Goal: Find contact information: Find contact information

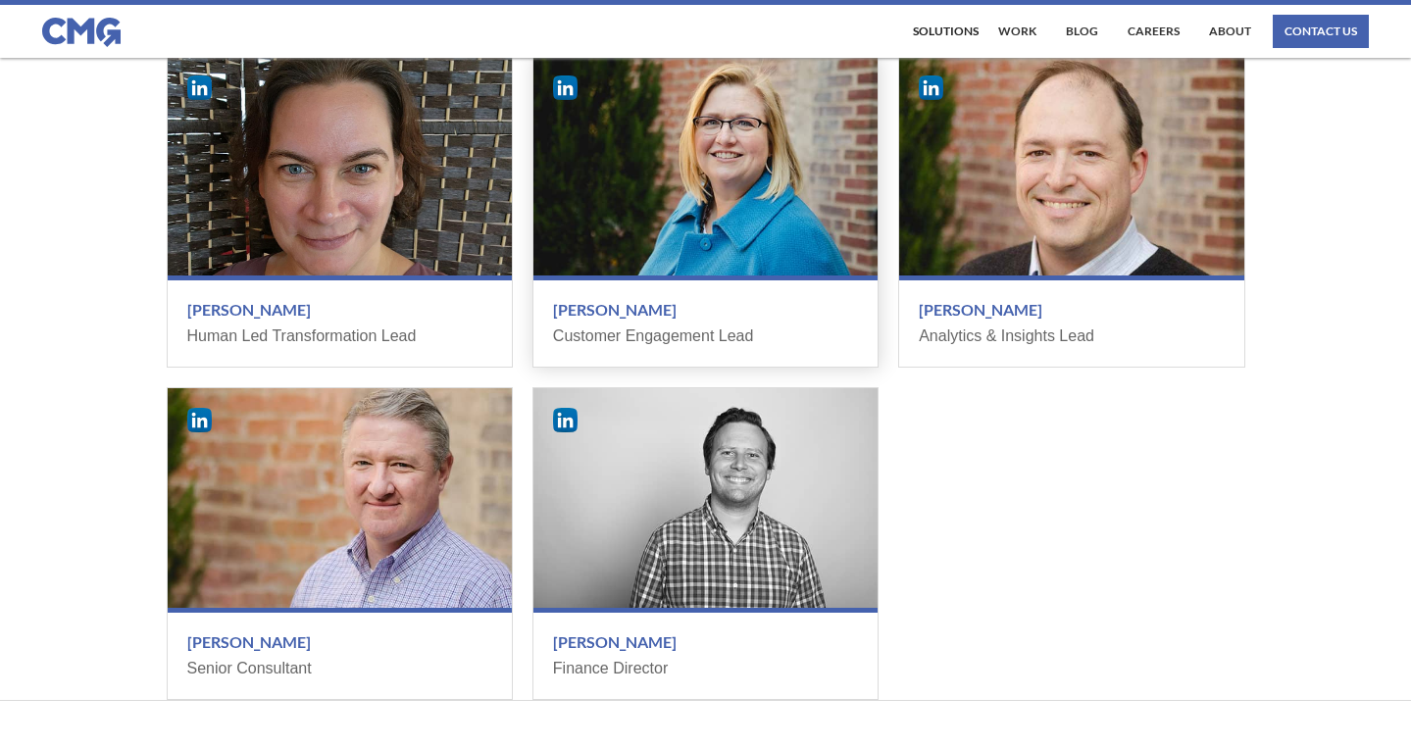
scroll to position [2376, 0]
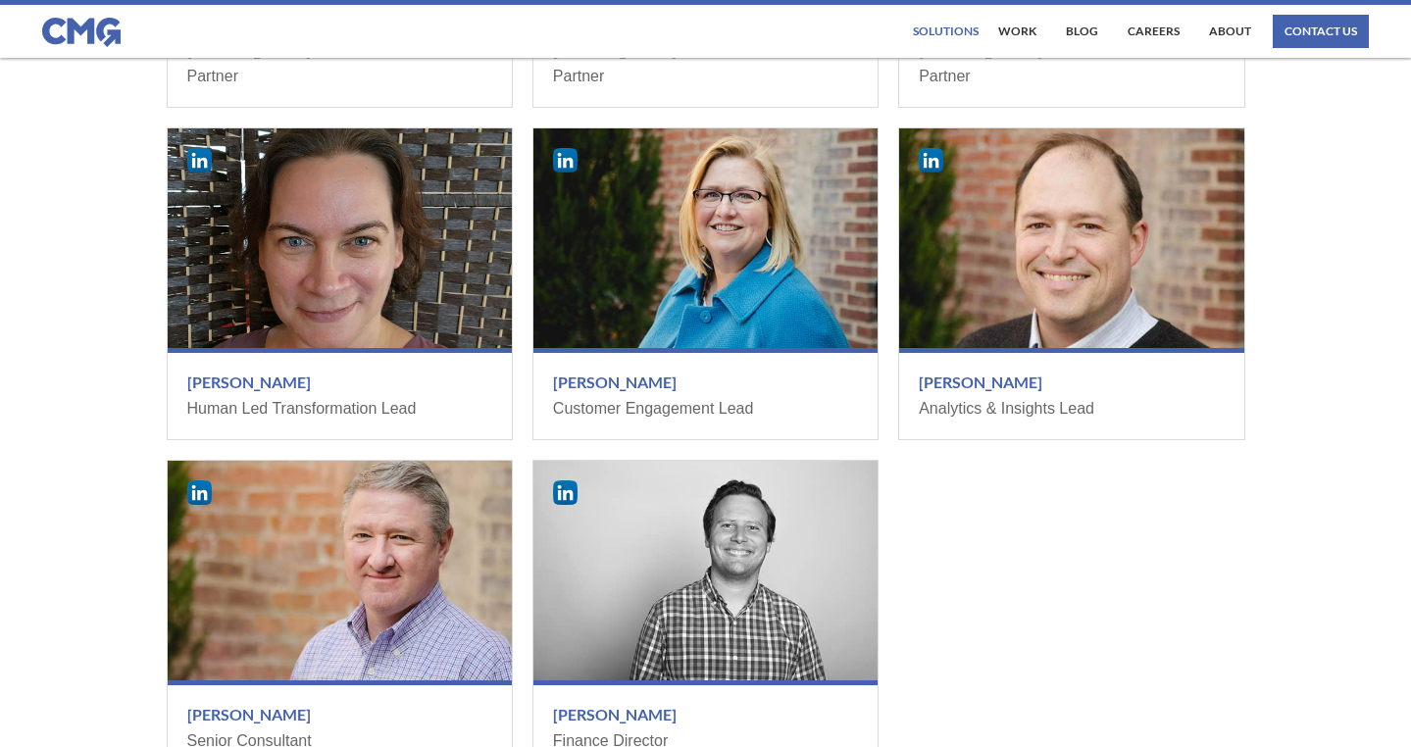
click at [960, 33] on div "Solutions" at bounding box center [946, 31] width 66 height 12
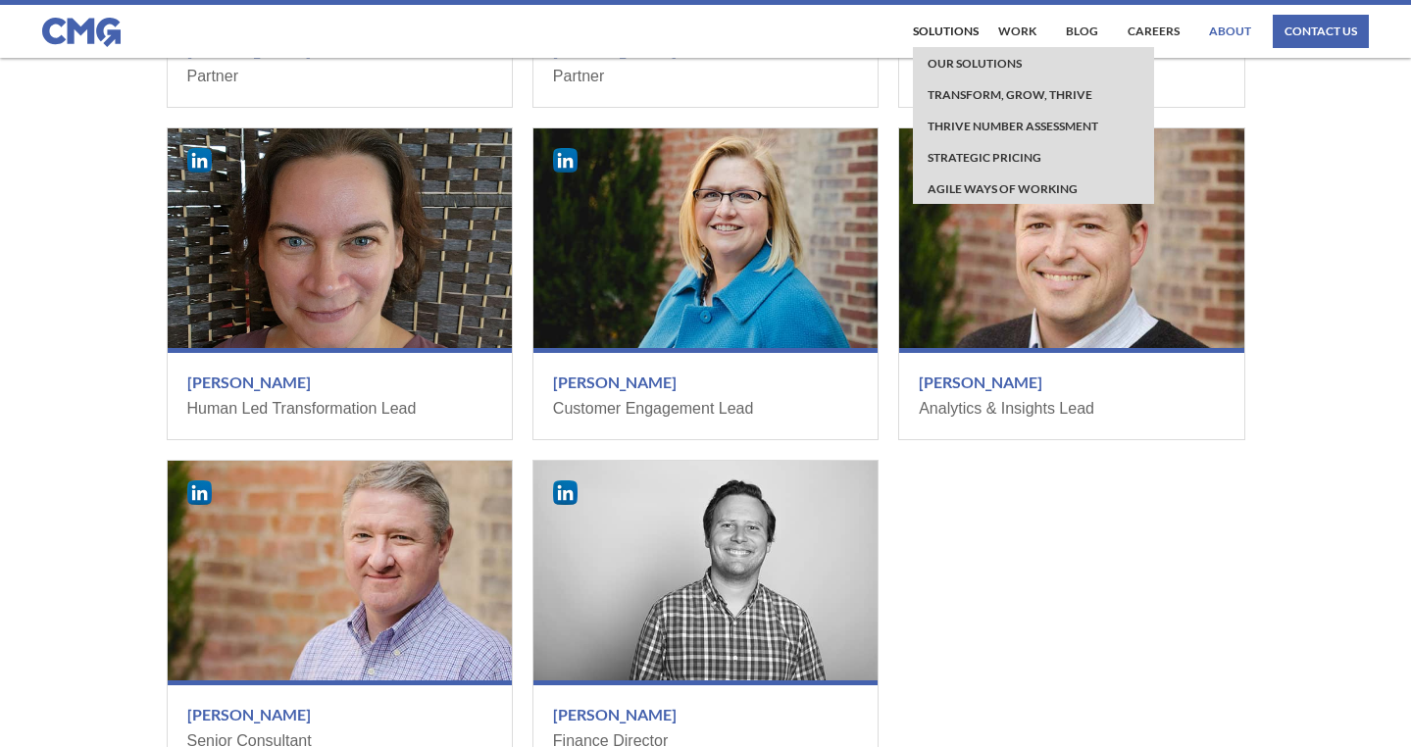
click at [1232, 33] on link "About" at bounding box center [1230, 31] width 52 height 33
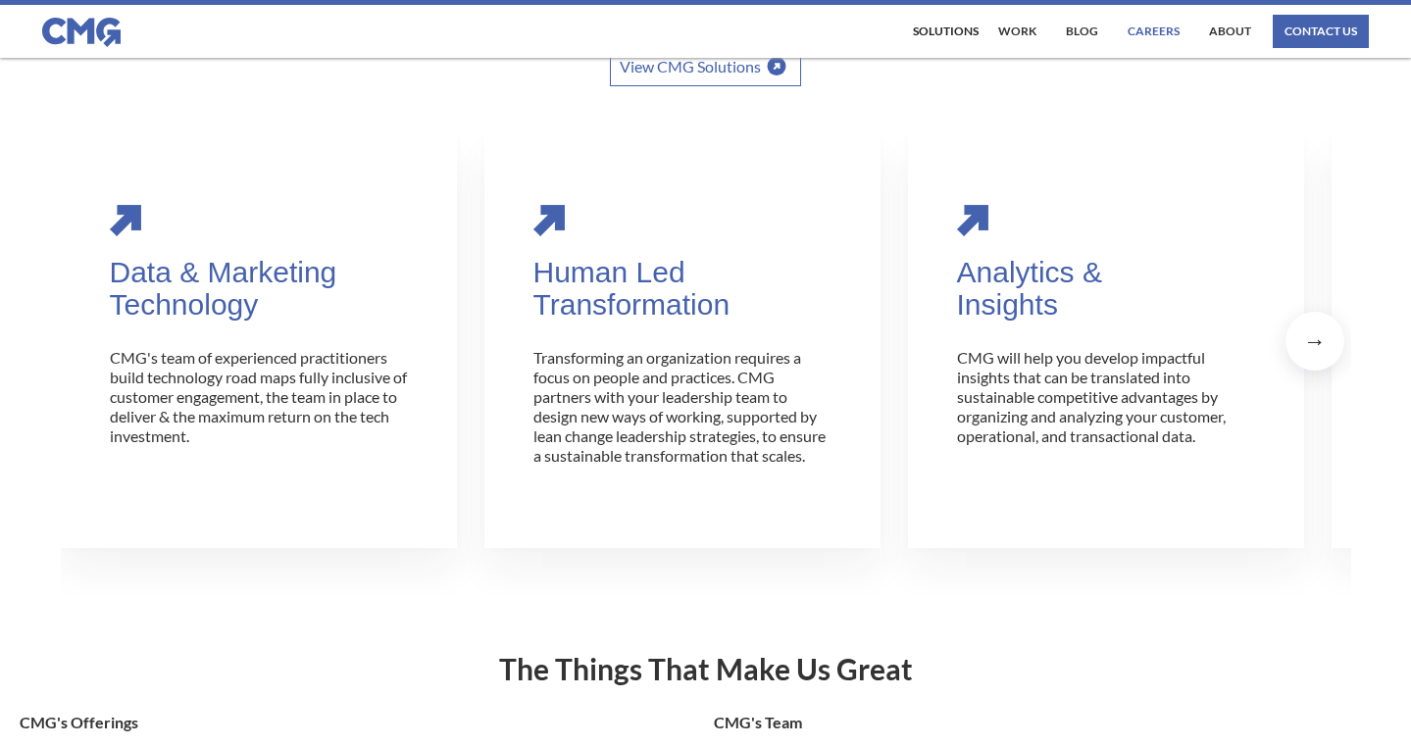
scroll to position [428, 0]
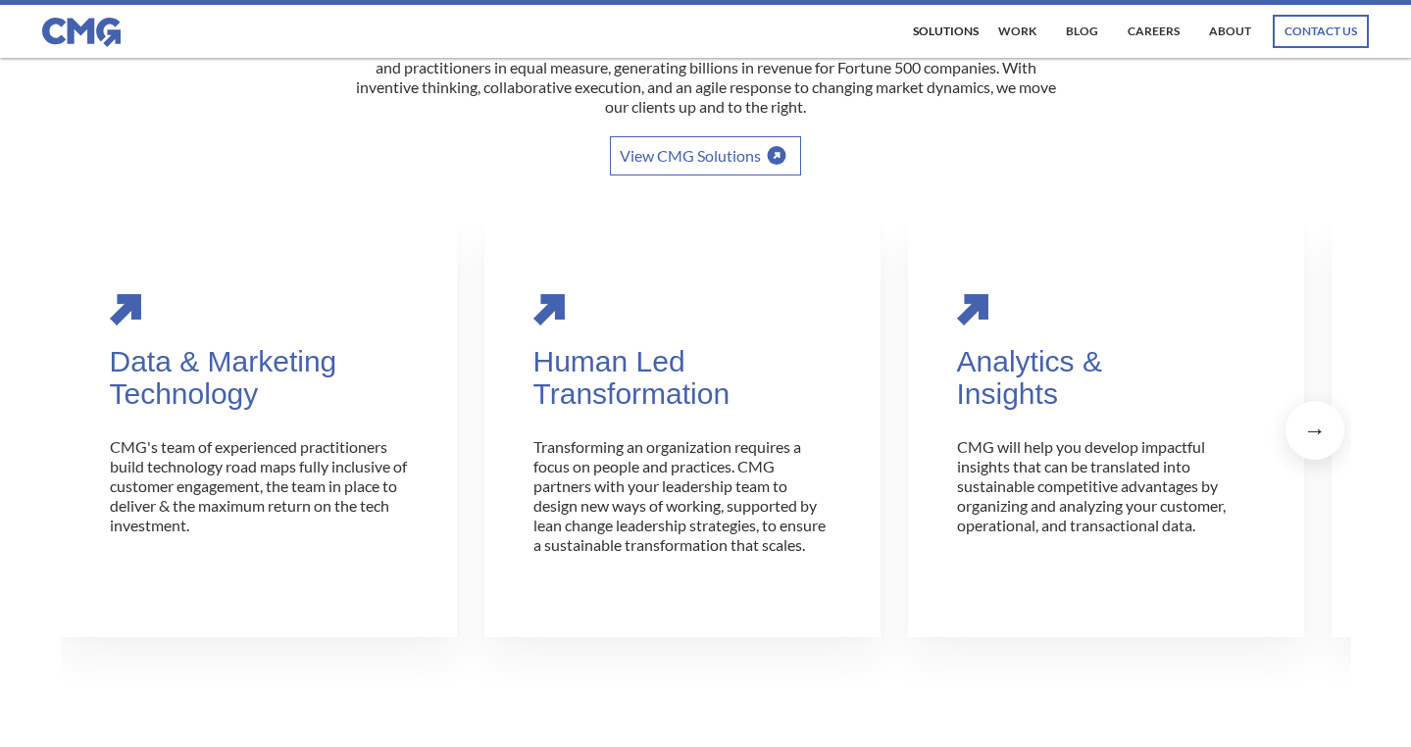
click at [1303, 28] on div "contact us" at bounding box center [1320, 31] width 73 height 12
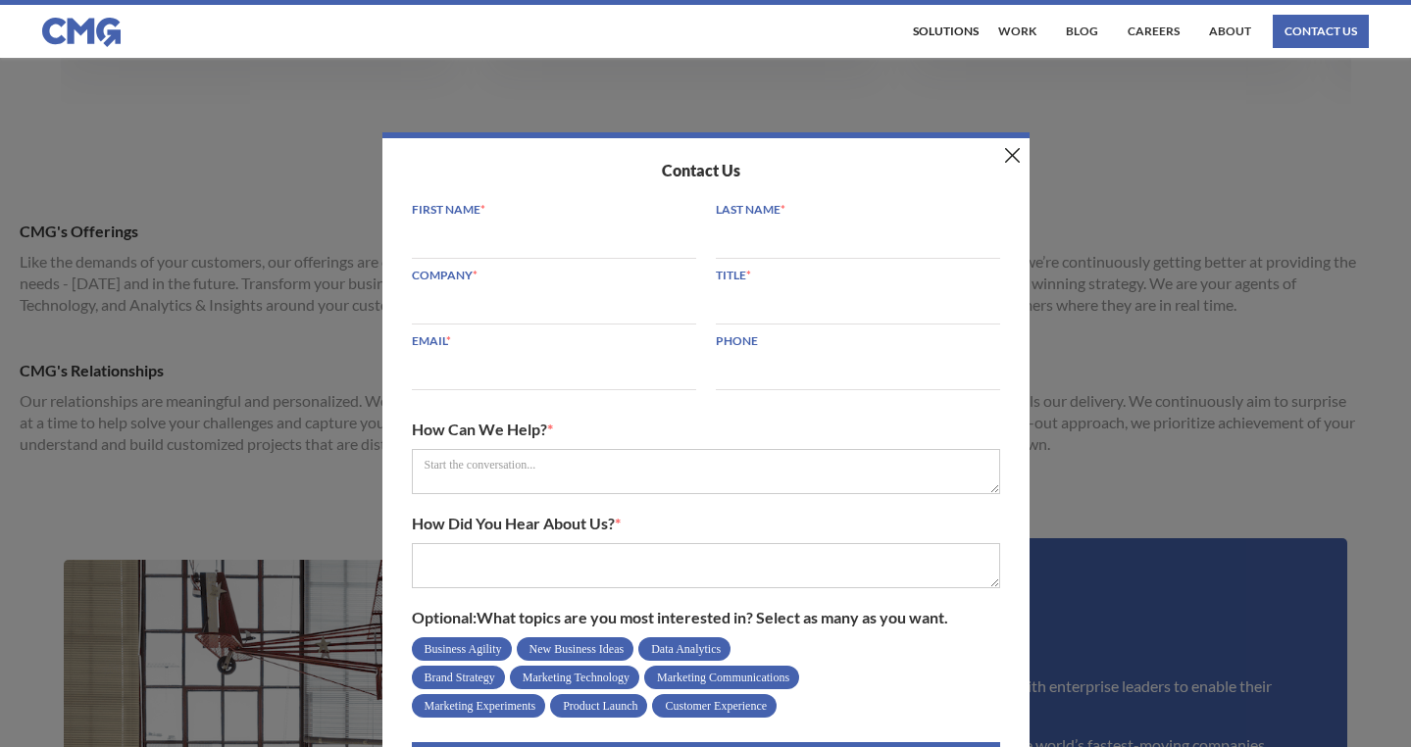
scroll to position [1139, 0]
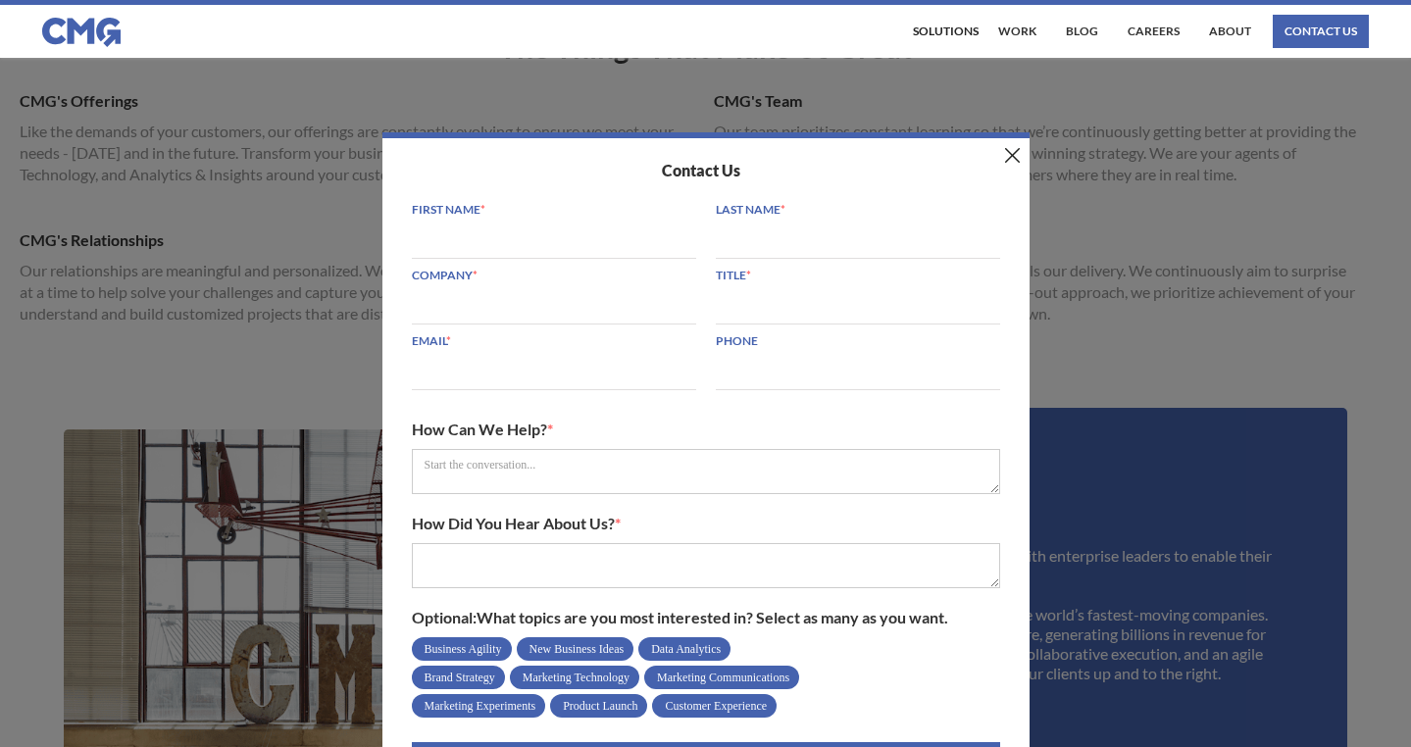
click at [1019, 161] on div "Contact Us First Name * Last Name * Company * Title * Email * Phone How Can We …" at bounding box center [705, 464] width 647 height 665
click at [998, 148] on div "Contact Us First Name * Last Name * Company * Title * Email * Phone How Can We …" at bounding box center [705, 464] width 647 height 665
click at [1010, 148] on img at bounding box center [1012, 155] width 15 height 15
